Goal: Information Seeking & Learning: Learn about a topic

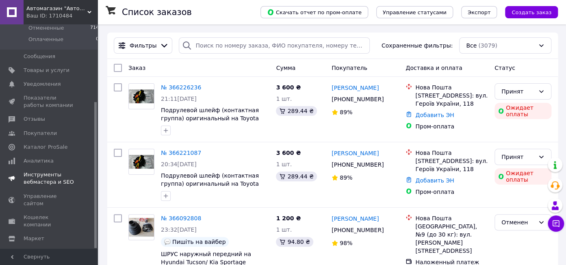
scroll to position [118, 0]
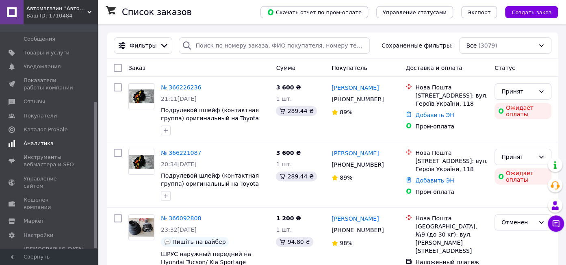
click at [46, 141] on span "Аналитика" at bounding box center [39, 143] width 30 height 7
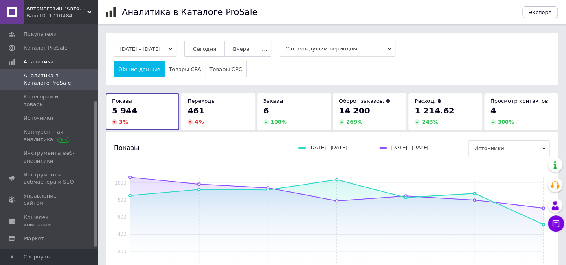
click at [206, 52] on button "Сегодня" at bounding box center [204, 49] width 40 height 16
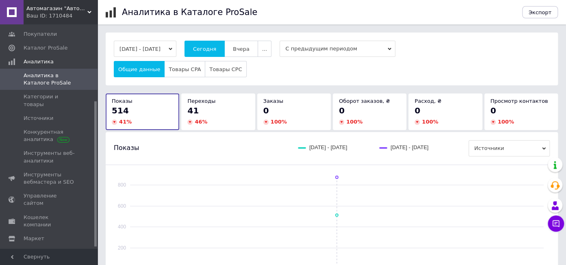
scroll to position [115, 0]
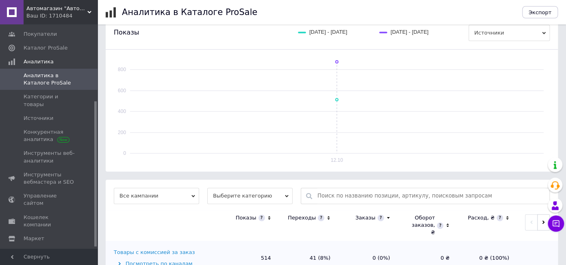
click at [176, 249] on div "Товары с комиссией за заказ" at bounding box center [154, 252] width 81 height 7
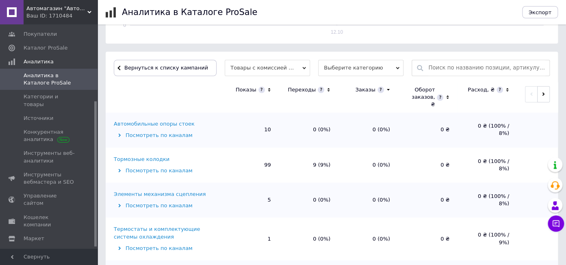
scroll to position [82, 0]
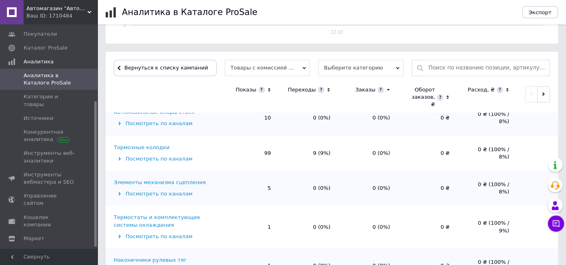
click at [150, 144] on div "Тормозные колодки" at bounding box center [142, 147] width 56 height 7
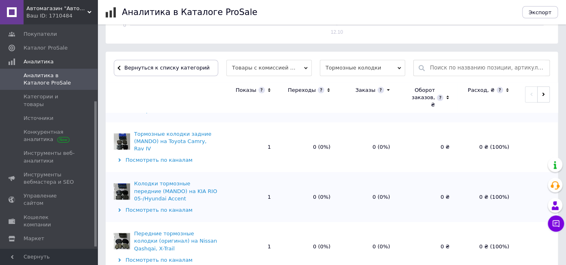
scroll to position [859, 0]
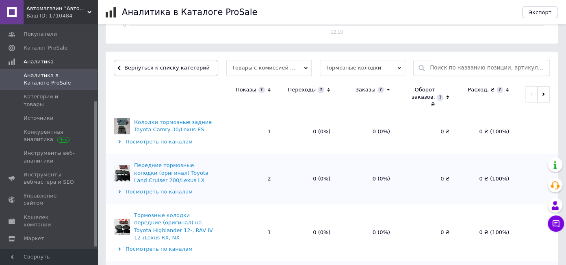
scroll to position [1815, 0]
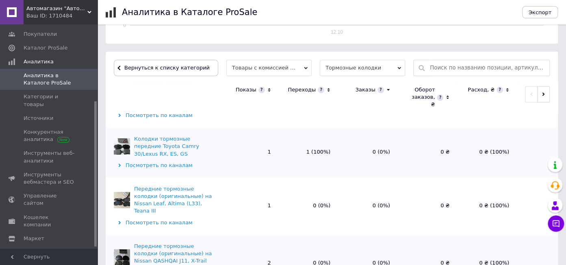
drag, startPoint x: 339, startPoint y: 242, endPoint x: 343, endPoint y: 238, distance: 5.7
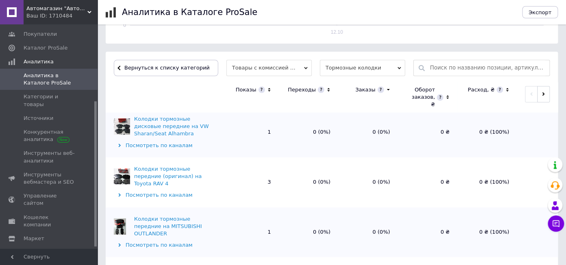
scroll to position [2685, 0]
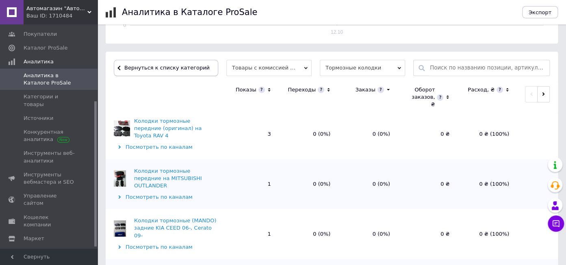
click at [177, 65] on span "Вернуться к списку категорий" at bounding box center [165, 68] width 87 height 6
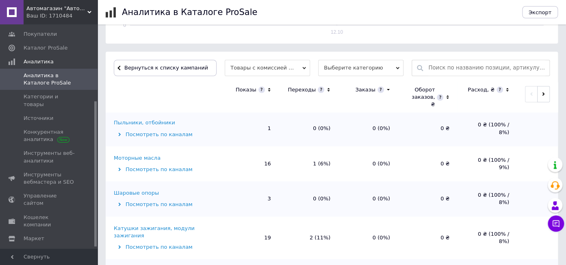
scroll to position [1157, 0]
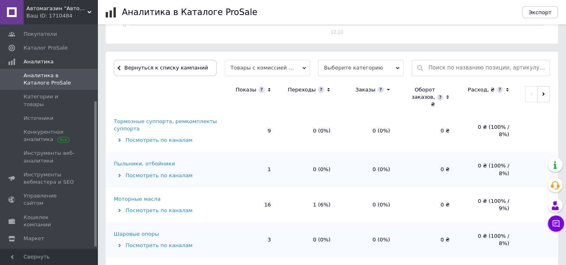
click at [151, 195] on div "Моторные масла" at bounding box center [137, 198] width 47 height 7
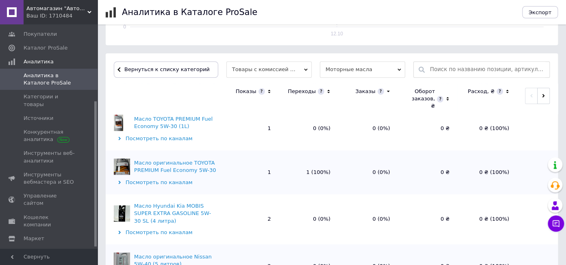
scroll to position [121, 0]
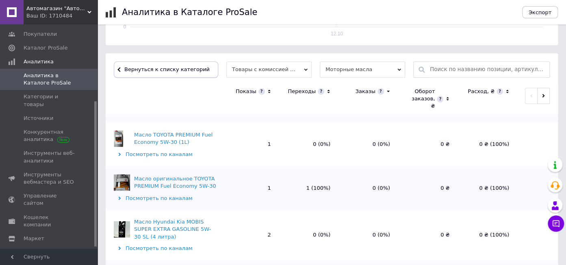
click at [179, 66] on span "Вернуться к списку категорий" at bounding box center [165, 69] width 87 height 6
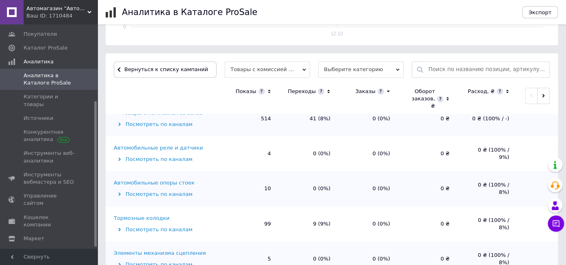
scroll to position [0, 0]
